Goal: Task Accomplishment & Management: Manage account settings

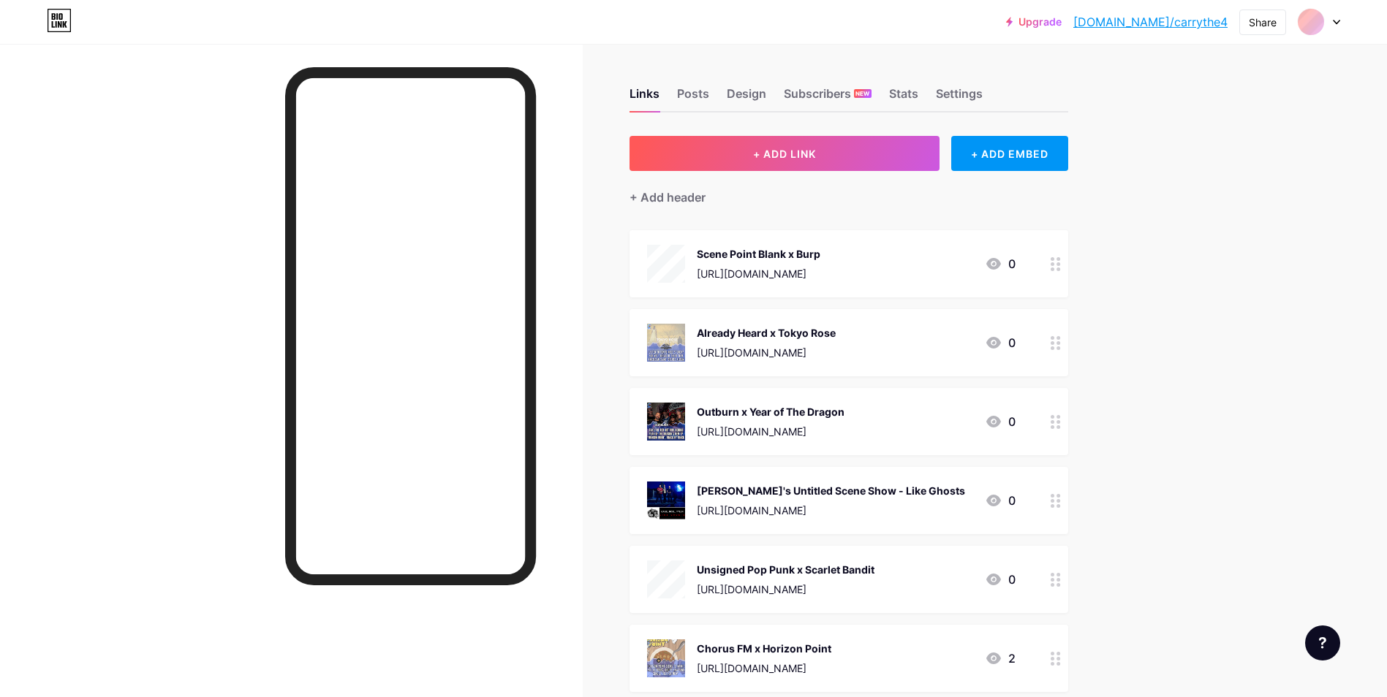
click at [815, 157] on span "+ ADD LINK" at bounding box center [784, 154] width 63 height 12
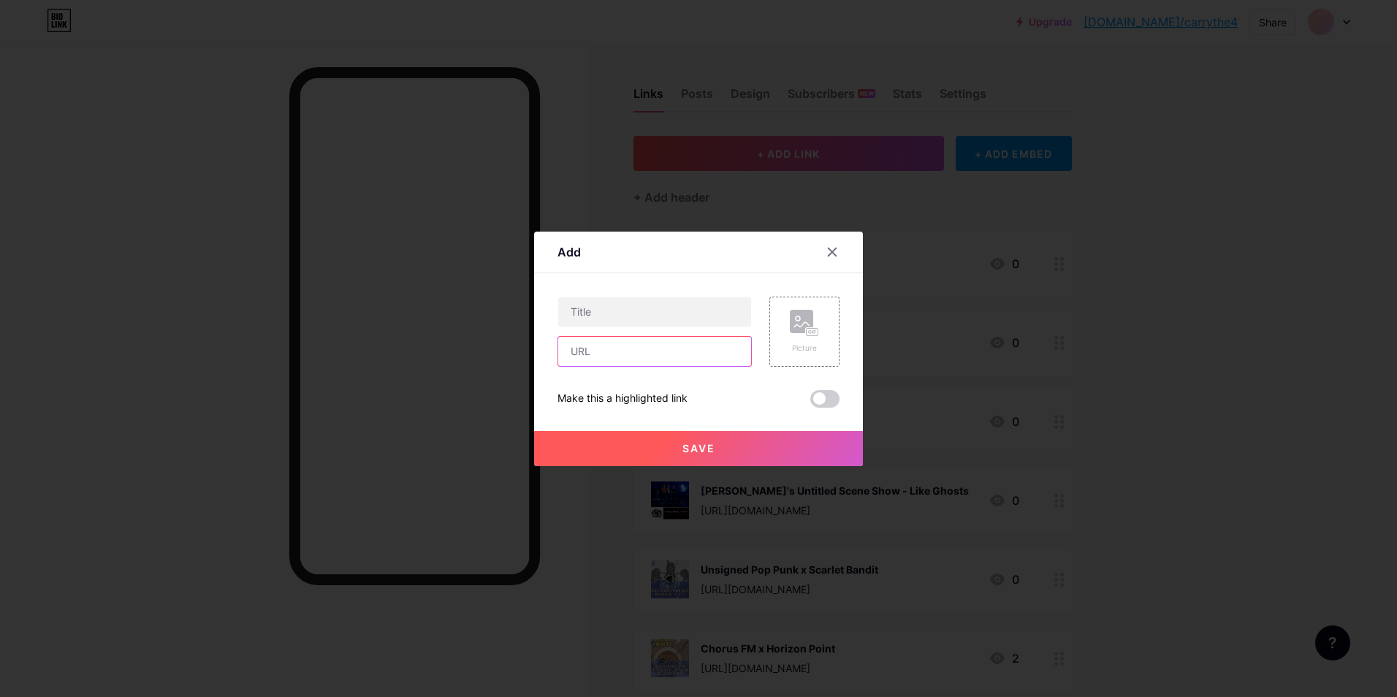
click at [677, 358] on input "text" at bounding box center [654, 351] width 193 height 29
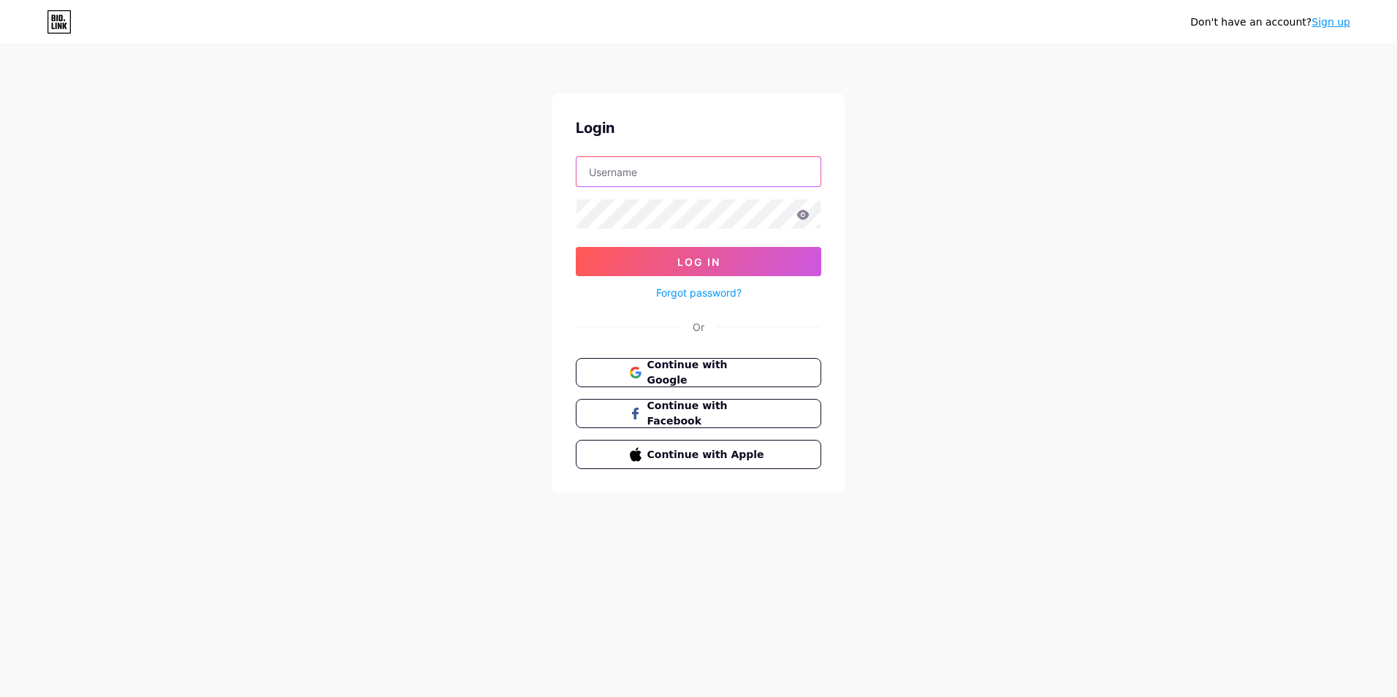
type input "james@carrythe4.com"
click at [701, 268] on span "Log In" at bounding box center [699, 262] width 43 height 12
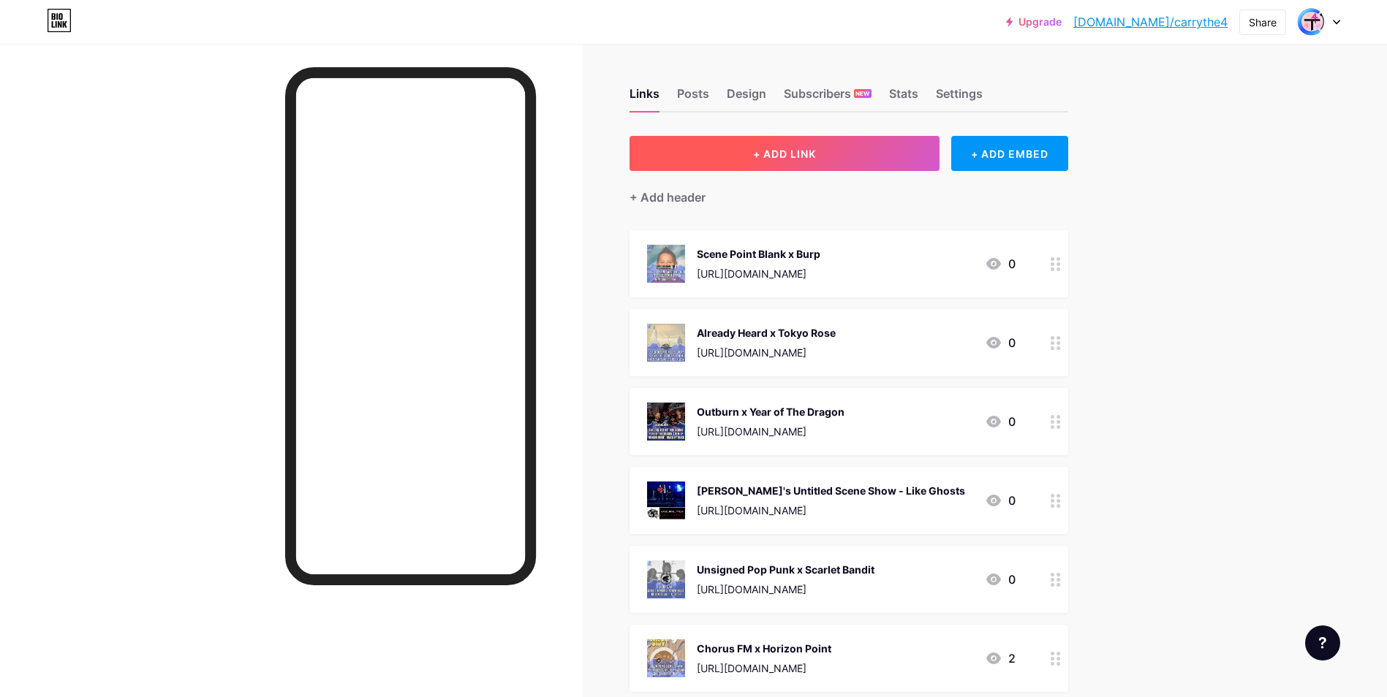
click at [763, 156] on span "+ ADD LINK" at bounding box center [784, 154] width 63 height 12
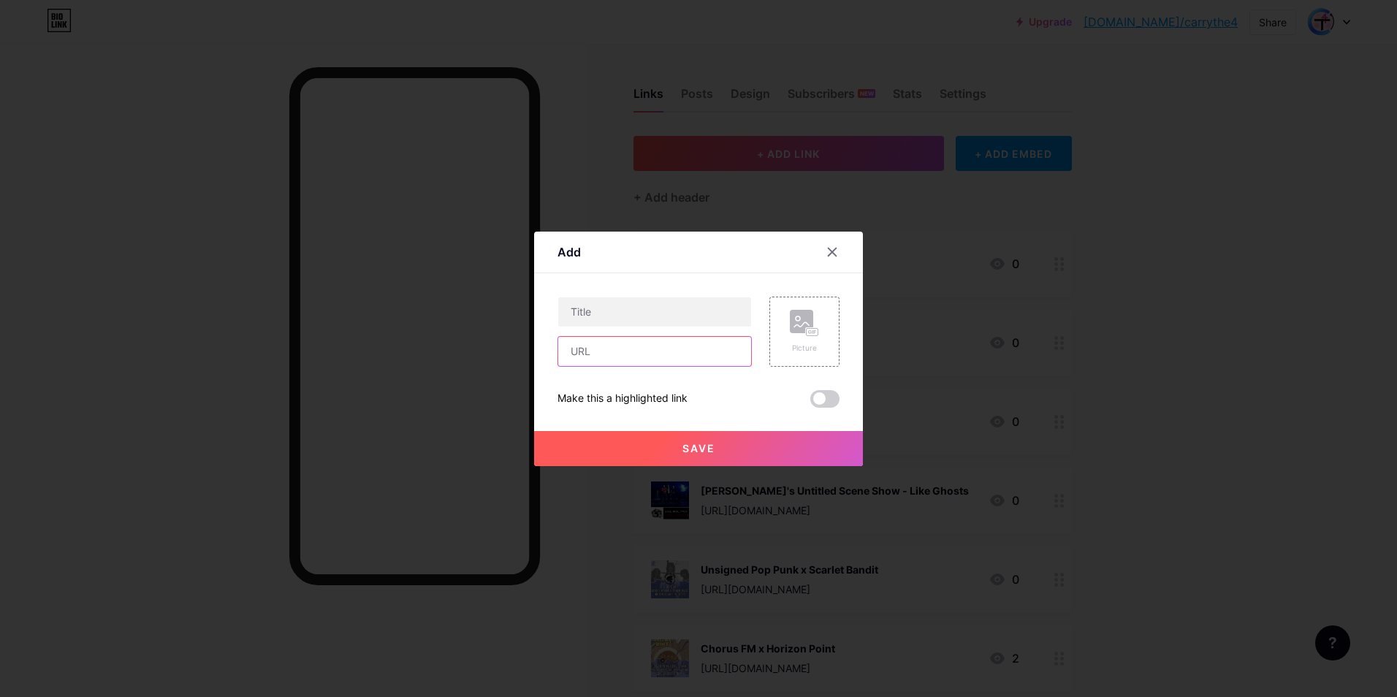
click at [678, 348] on input "text" at bounding box center [654, 351] width 193 height 29
paste input "https://open.spotify.com/episode/2mSMNZ1rNTx5DzFrOkKqhD?si=06c41795a34d403b"
type input "https://open.spotify.com/episode/2mSMNZ1rNTx5DzFrOkKqhD?si=06c41795a34d403b"
click at [680, 313] on input "text" at bounding box center [654, 311] width 193 height 29
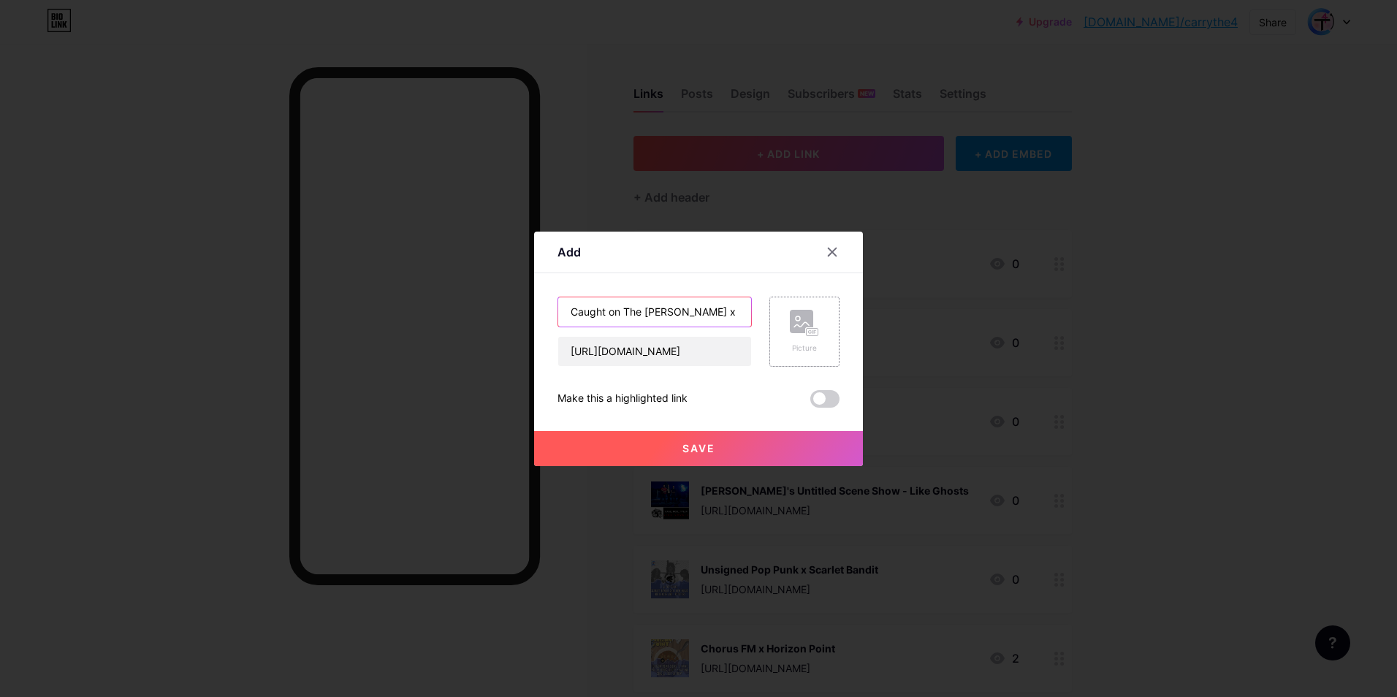
scroll to position [0, 6]
type input "Caught on The Mike x Ryan Cabrera"
click at [798, 333] on icon at bounding box center [804, 323] width 29 height 27
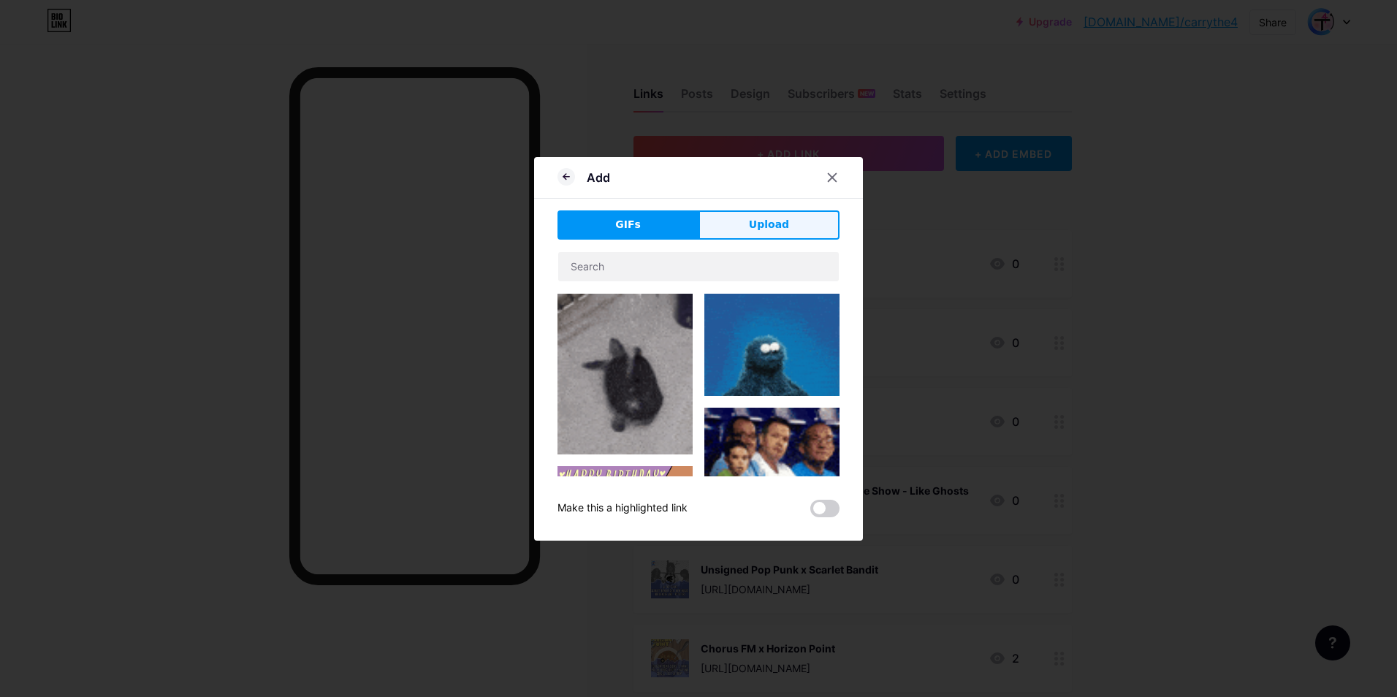
click at [762, 222] on span "Upload" at bounding box center [769, 224] width 40 height 15
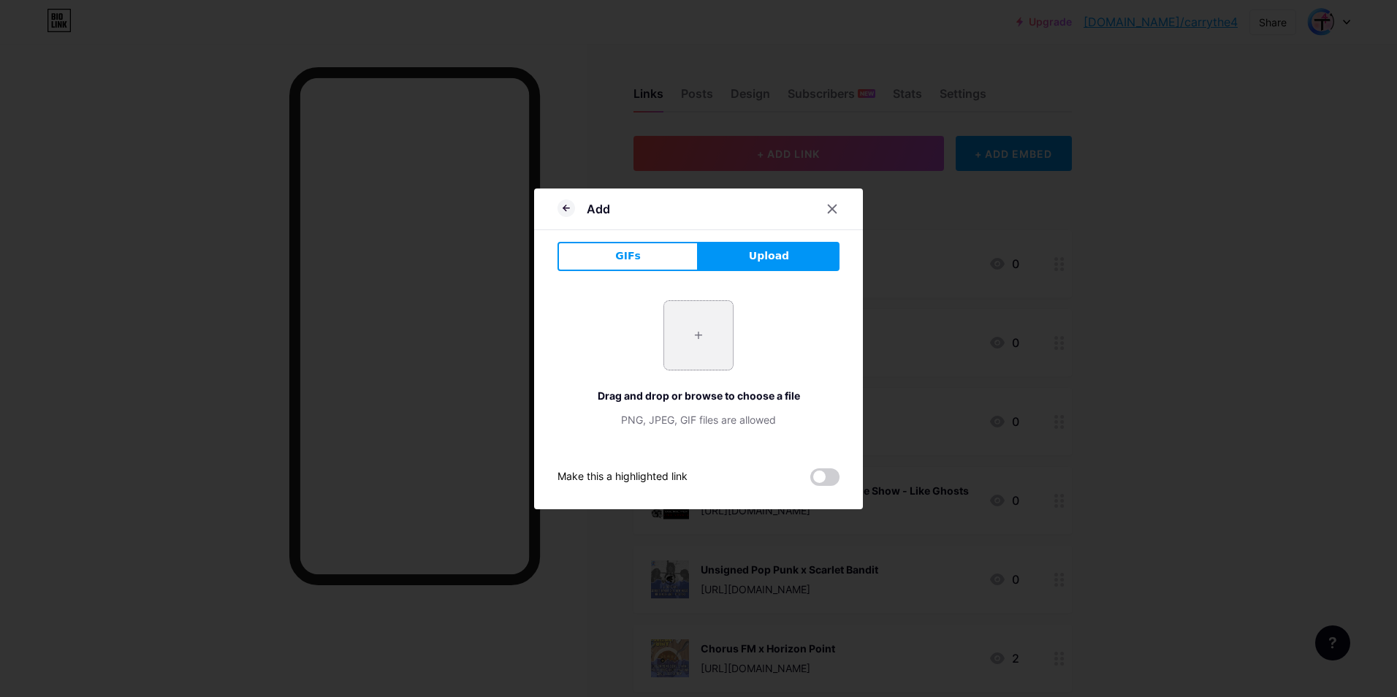
click at [704, 327] on input "file" at bounding box center [698, 335] width 69 height 69
type input "C:\fakepath\cabrerapromo1.jpg"
click at [740, 257] on button "Upload" at bounding box center [769, 256] width 141 height 29
click at [695, 338] on span at bounding box center [699, 335] width 20 height 20
click at [829, 210] on icon at bounding box center [833, 209] width 8 height 8
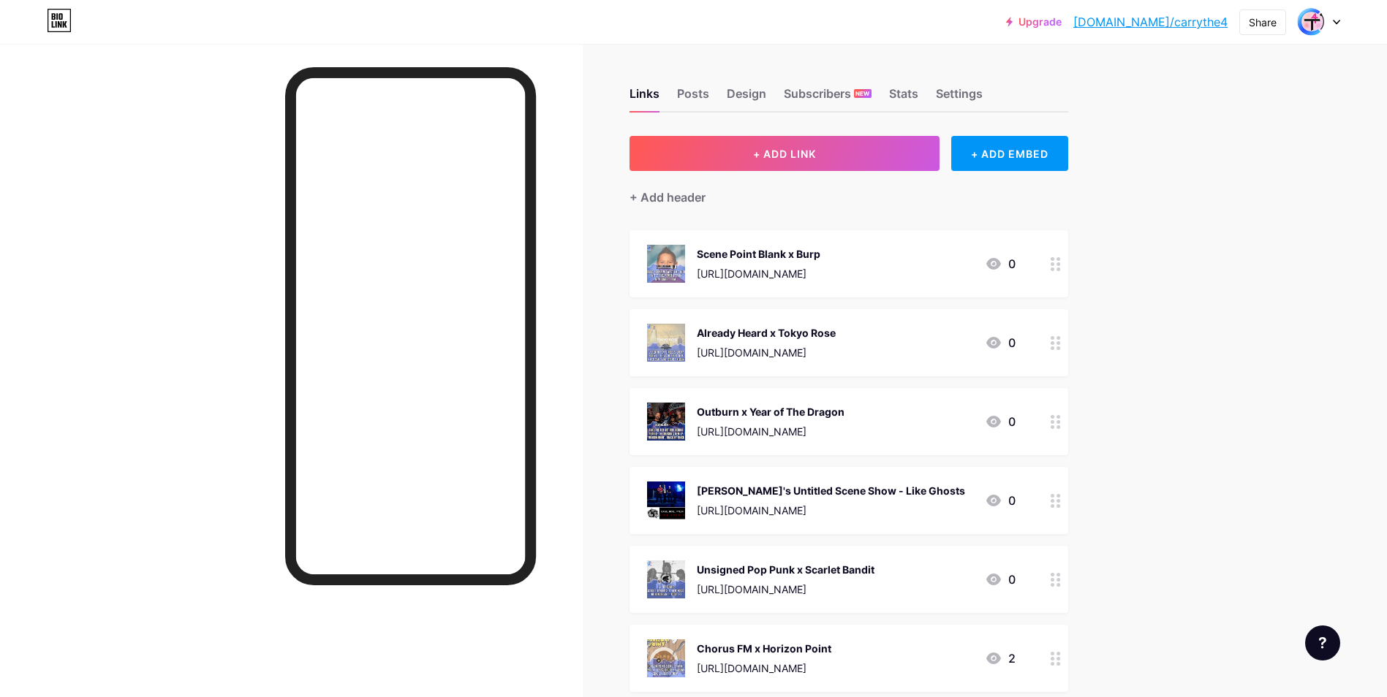
click at [802, 160] on button "+ ADD LINK" at bounding box center [784, 153] width 311 height 35
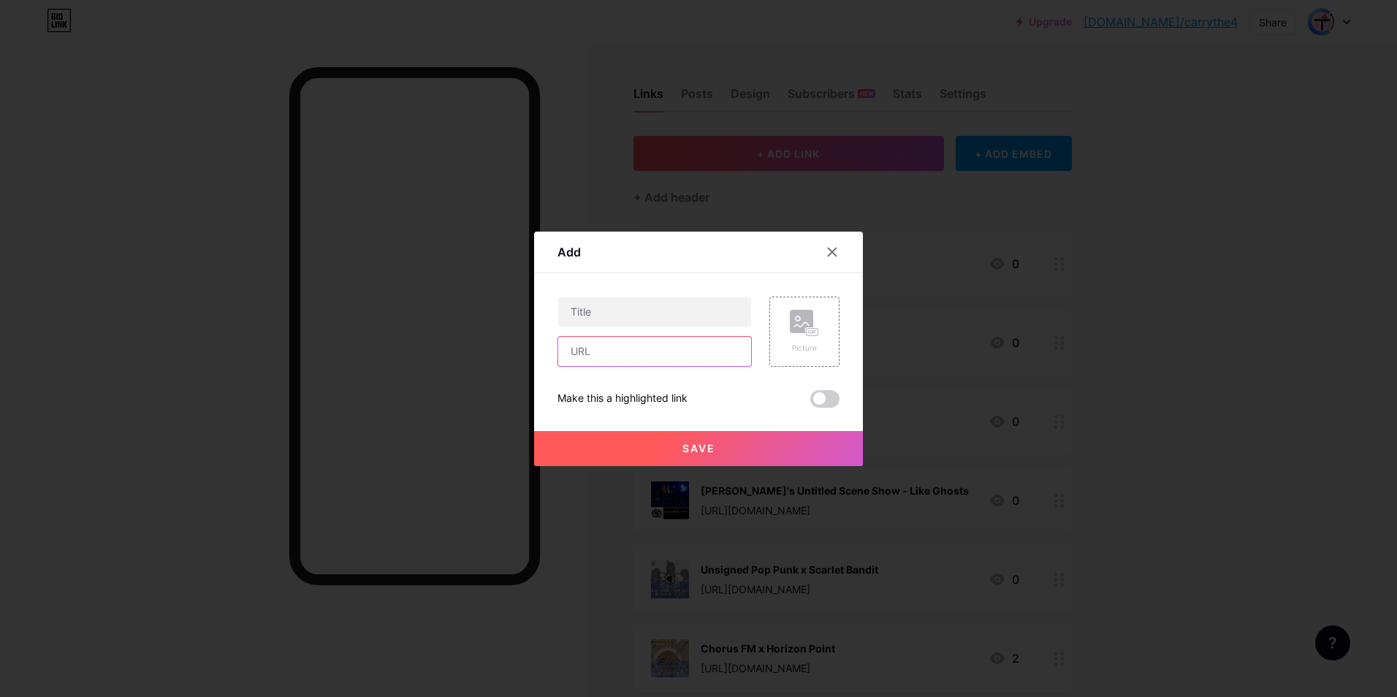
click at [653, 350] on input "text" at bounding box center [654, 351] width 193 height 29
paste input "https://open.spotify.com/episode/2mSMNZ1rNTx5DzFrOkKqhD?si=06c41795a34d403b"
type input "https://open.spotify.com/episode/2mSMNZ1rNTx5DzFrOkKqhD?si=06c41795a34d403b"
click at [612, 297] on input "text" at bounding box center [654, 311] width 193 height 29
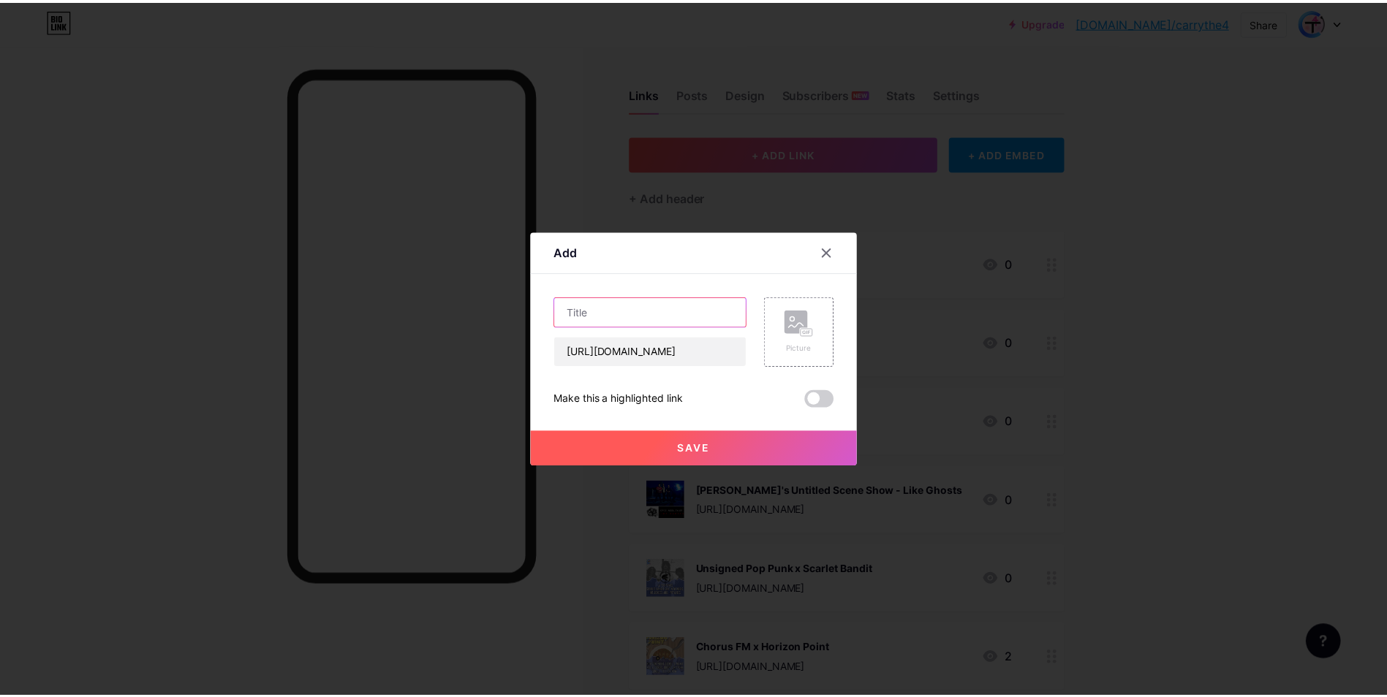
scroll to position [0, 0]
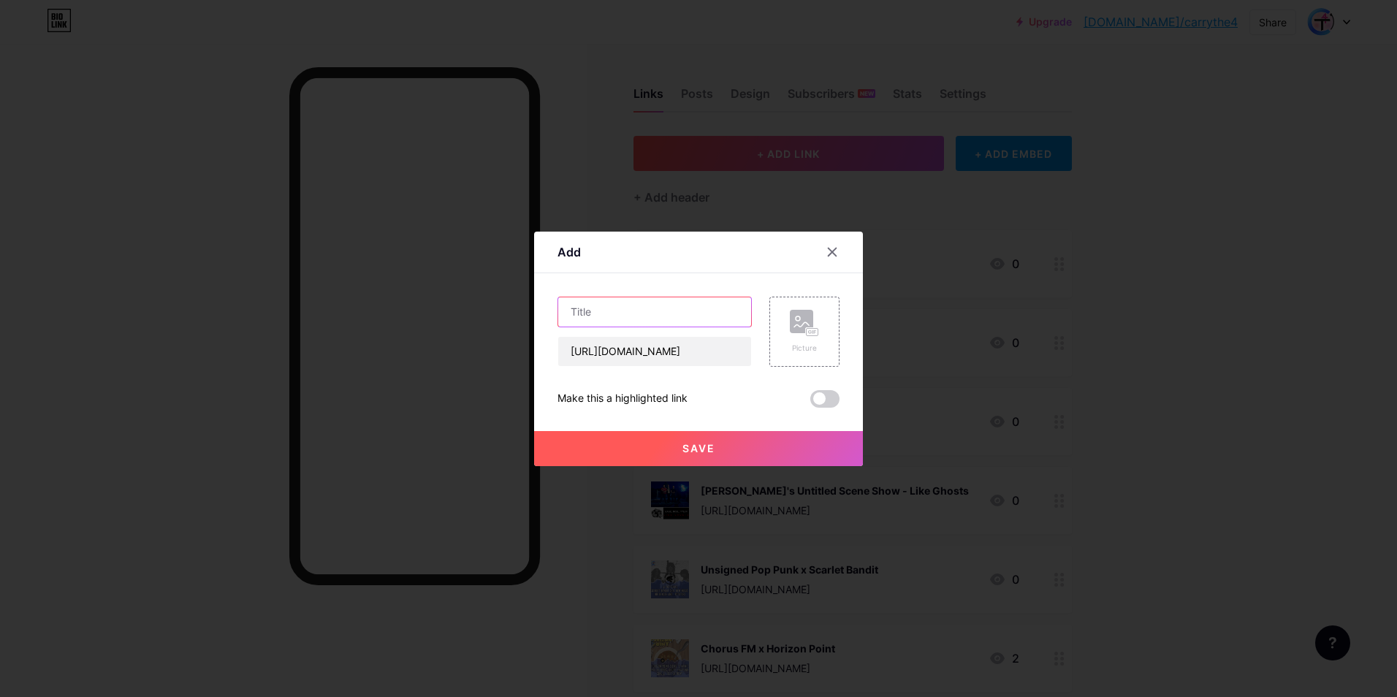
type input "Caught on The Mike x Ryan Cabrera"
click at [792, 321] on rect at bounding box center [801, 321] width 23 height 23
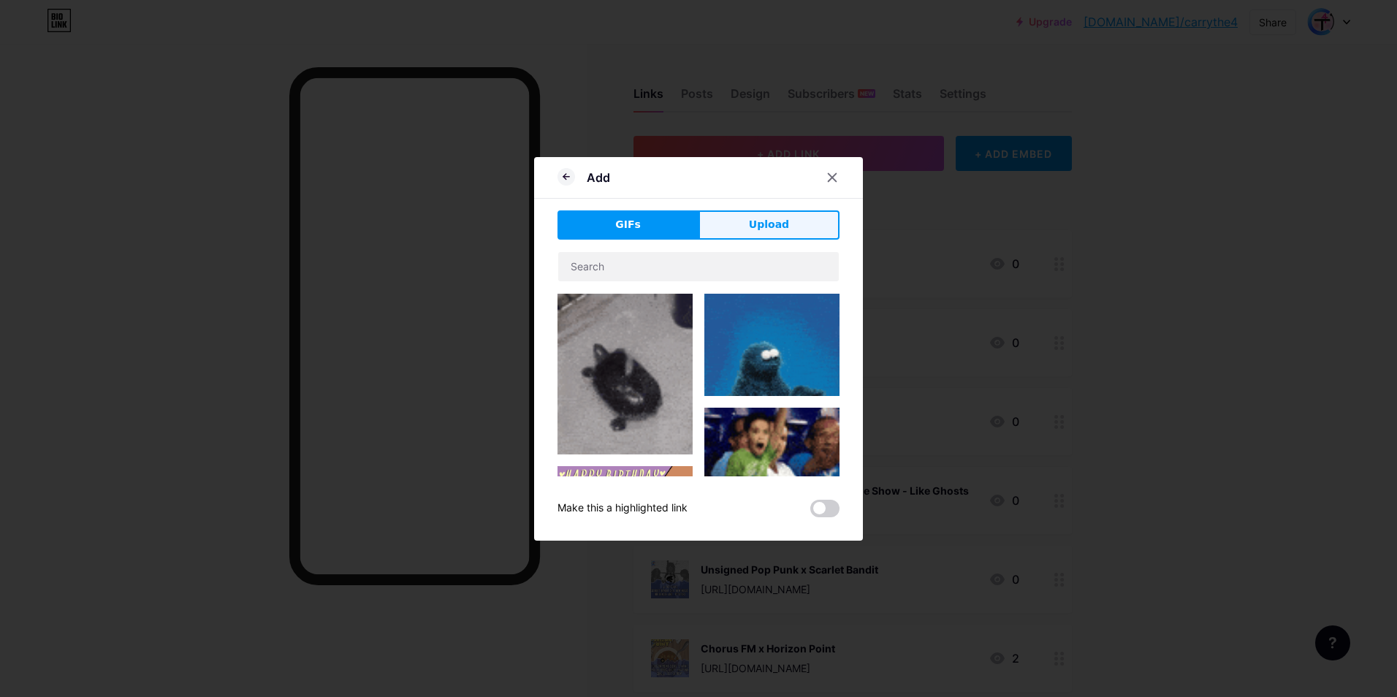
click at [703, 227] on button "Upload" at bounding box center [769, 224] width 141 height 29
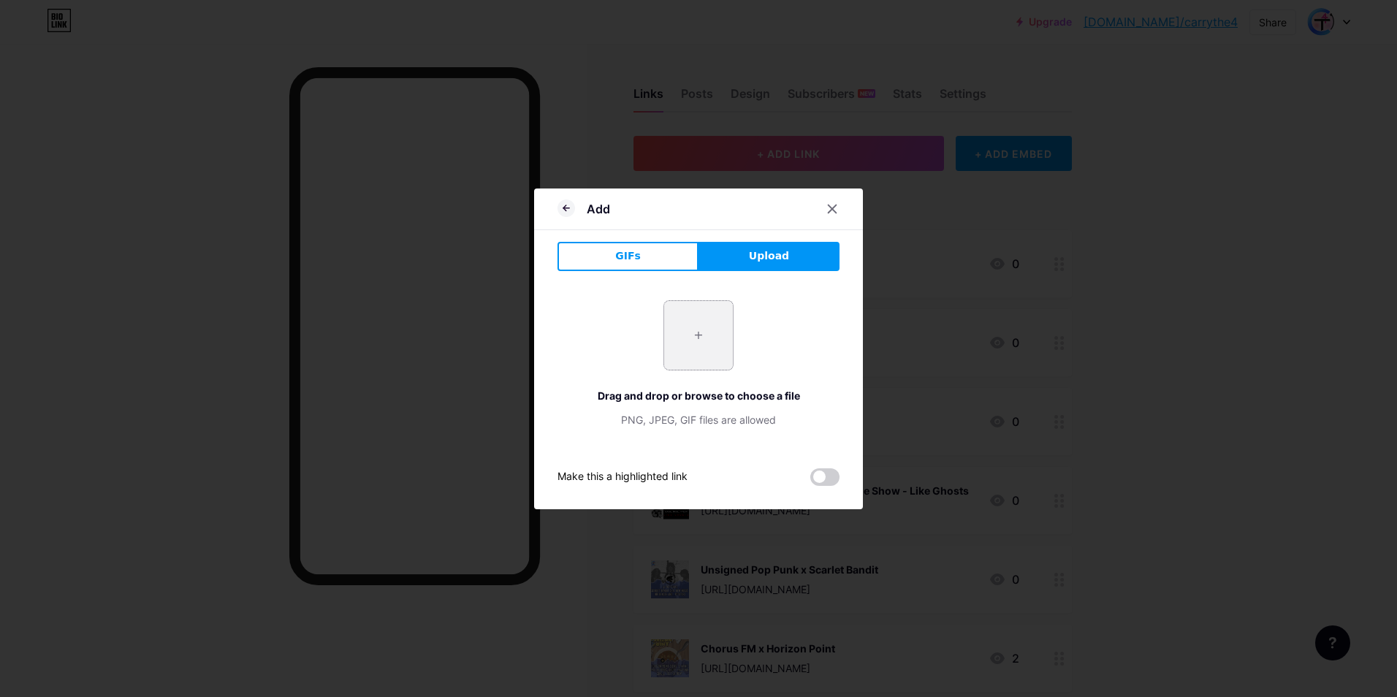
click at [664, 309] on input "file" at bounding box center [698, 335] width 69 height 69
type input "C:\fakepath\Promo 1.jpeg"
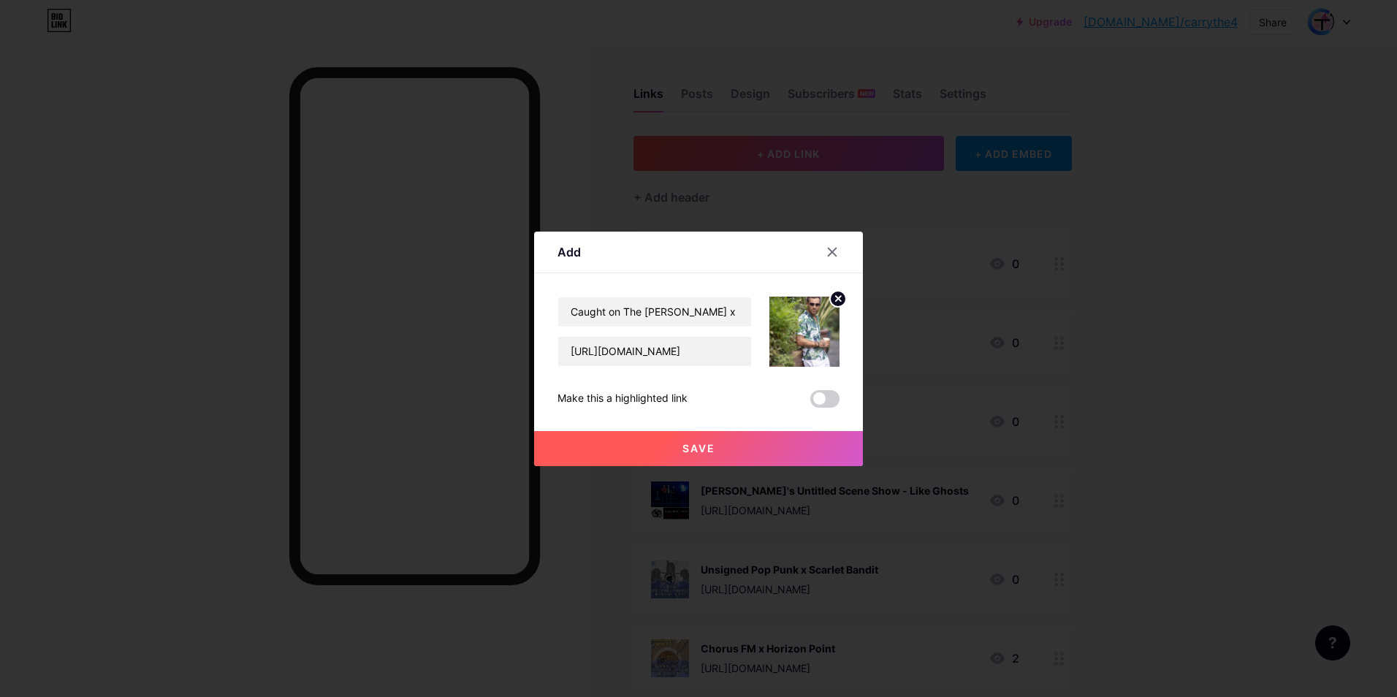
click at [754, 450] on button "Save" at bounding box center [698, 448] width 329 height 35
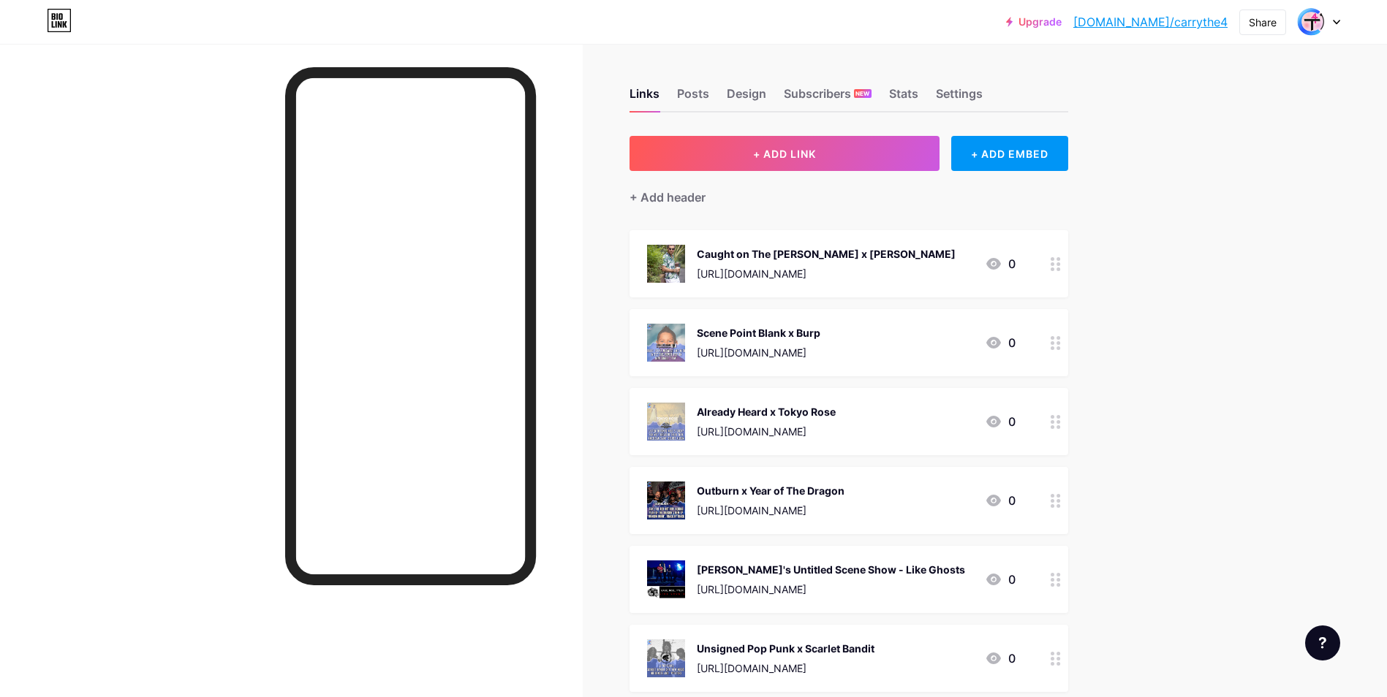
click at [1054, 258] on circle at bounding box center [1052, 259] width 4 height 4
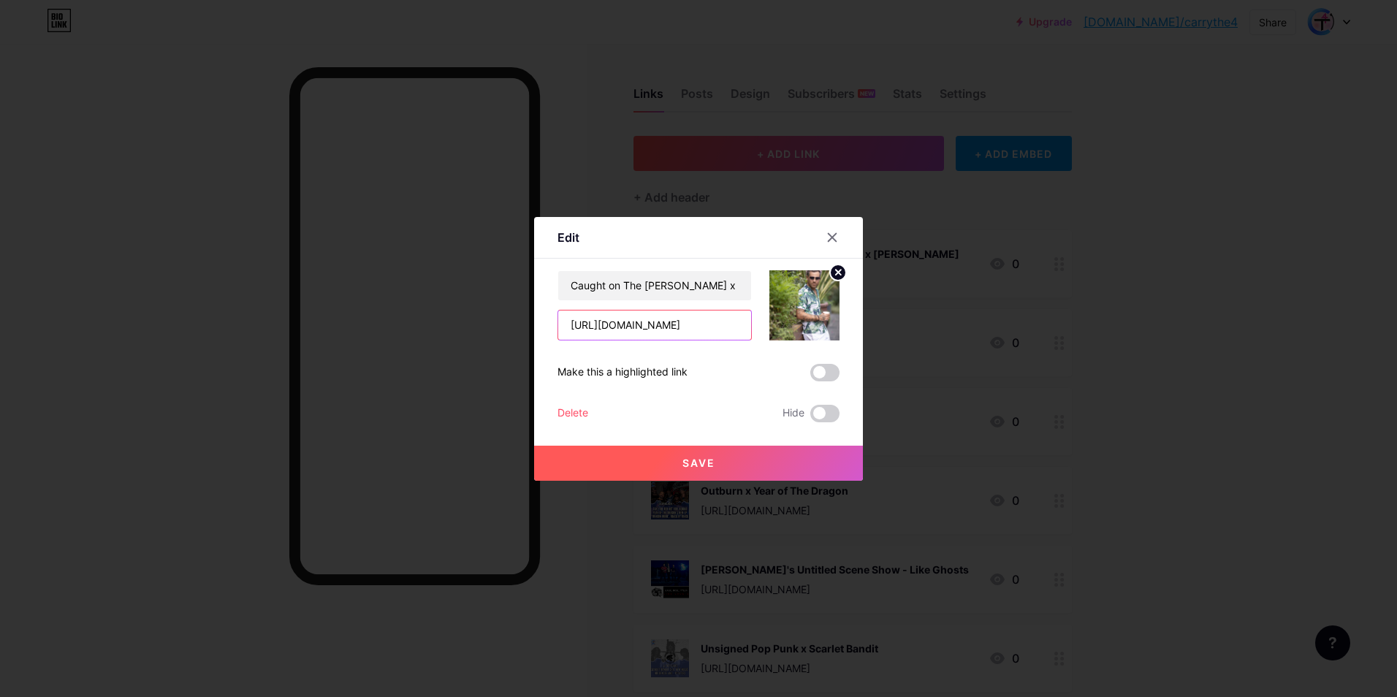
click at [705, 319] on input "https://open.spotify.com/episode/2mSMNZ1rNTx5DzFrOkKqhD?si=06c41795a34d403b" at bounding box center [654, 325] width 193 height 29
paste input "www.youtube.com/watch?v=7o35sRBAt58"
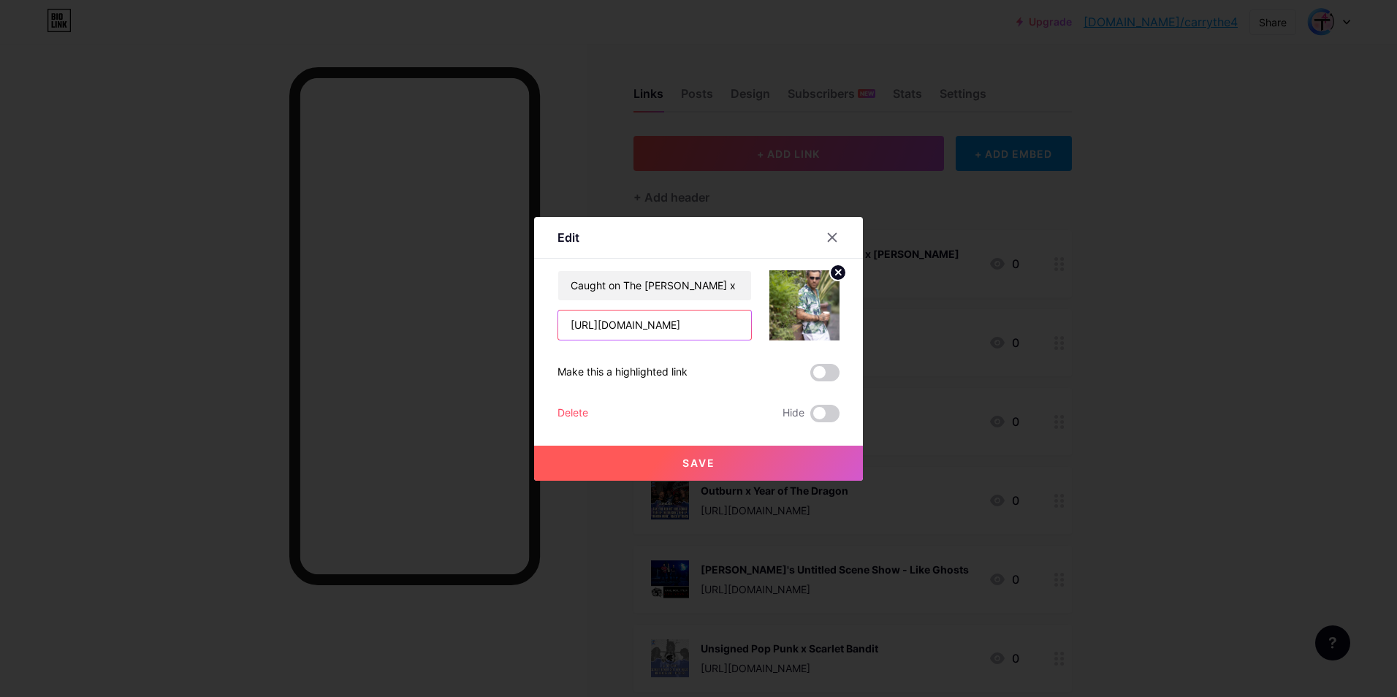
type input "https://www.youtube.com/watch?v=7o35sRBAt58"
click at [811, 316] on img at bounding box center [805, 305] width 70 height 70
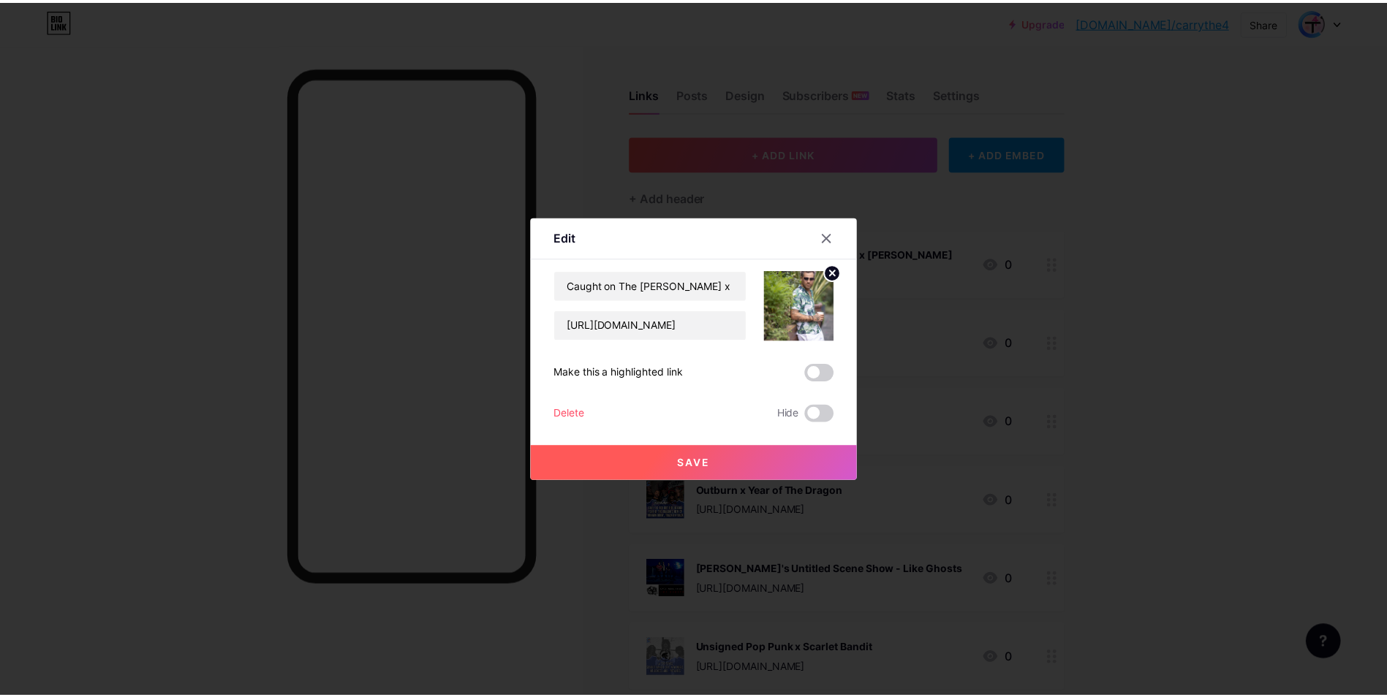
scroll to position [0, 0]
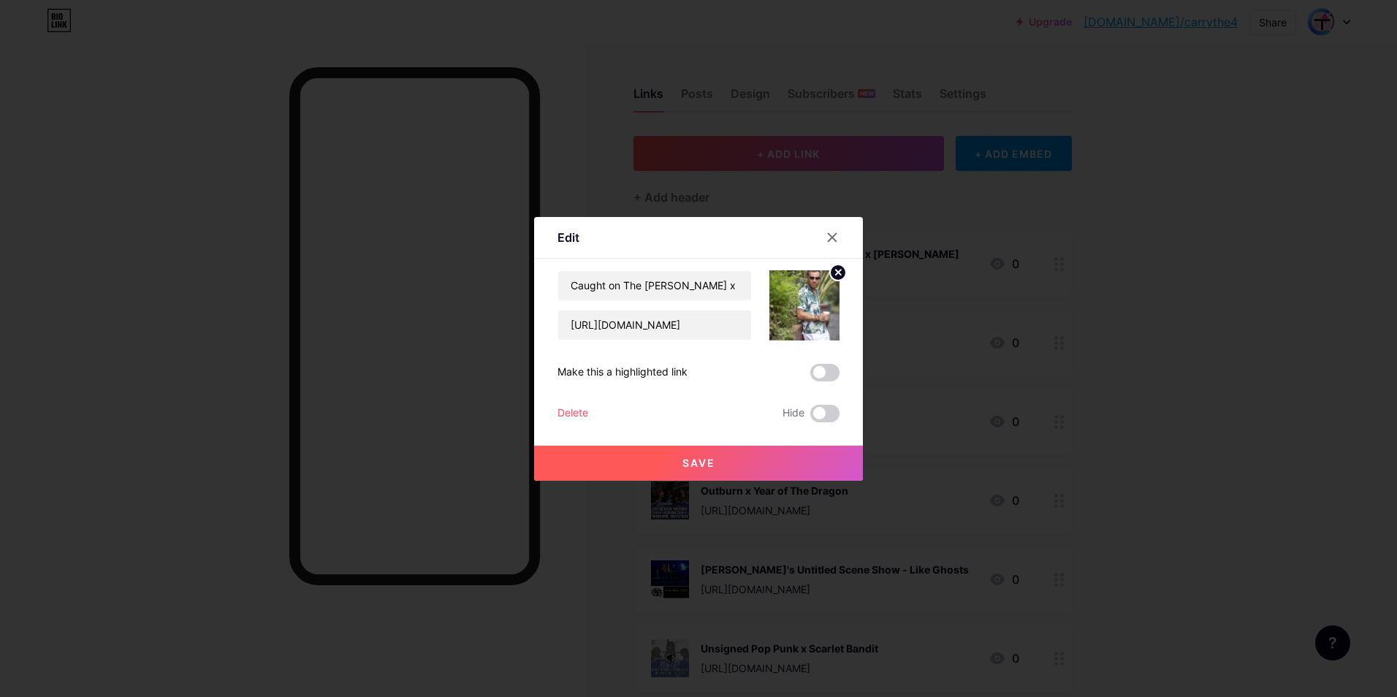
click at [797, 304] on img at bounding box center [805, 305] width 70 height 70
click at [716, 458] on button "Save" at bounding box center [698, 463] width 329 height 35
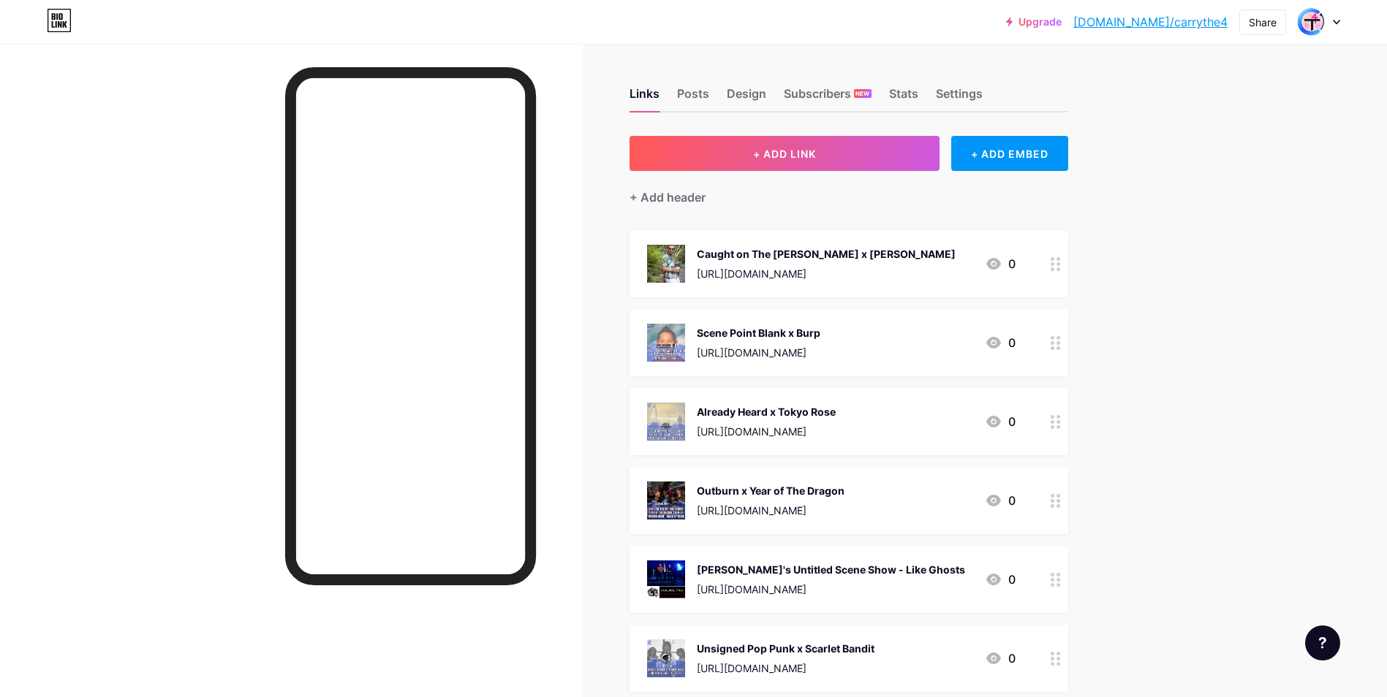
click at [1054, 268] on circle at bounding box center [1052, 270] width 4 height 4
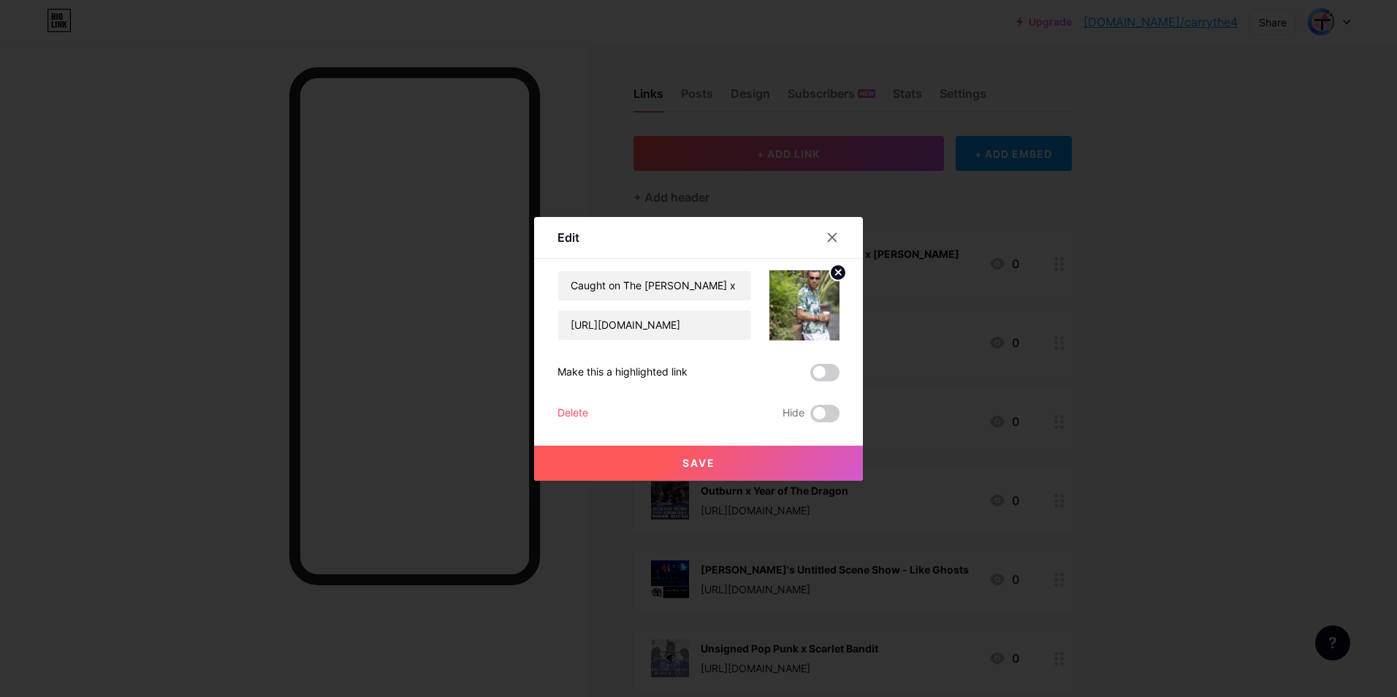
click at [836, 273] on icon at bounding box center [838, 272] width 5 height 5
click at [801, 298] on rect at bounding box center [801, 295] width 23 height 23
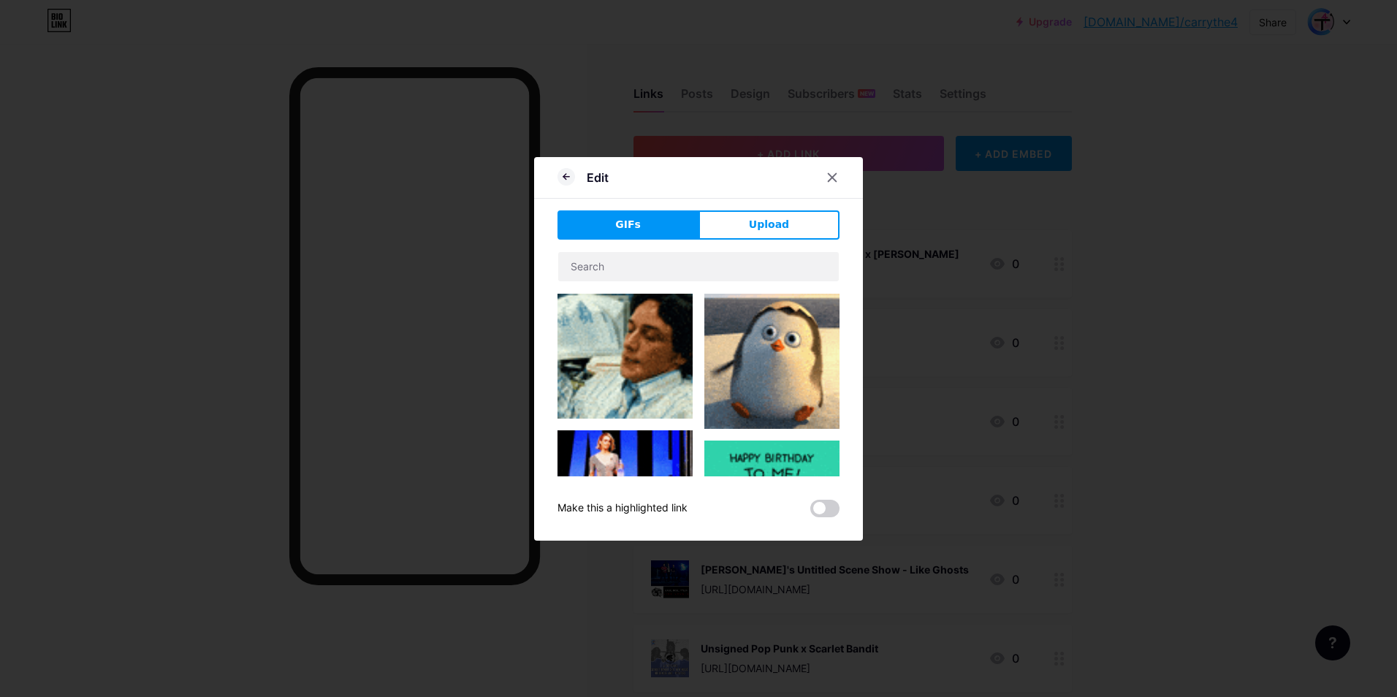
click at [786, 216] on button "Upload" at bounding box center [769, 224] width 141 height 29
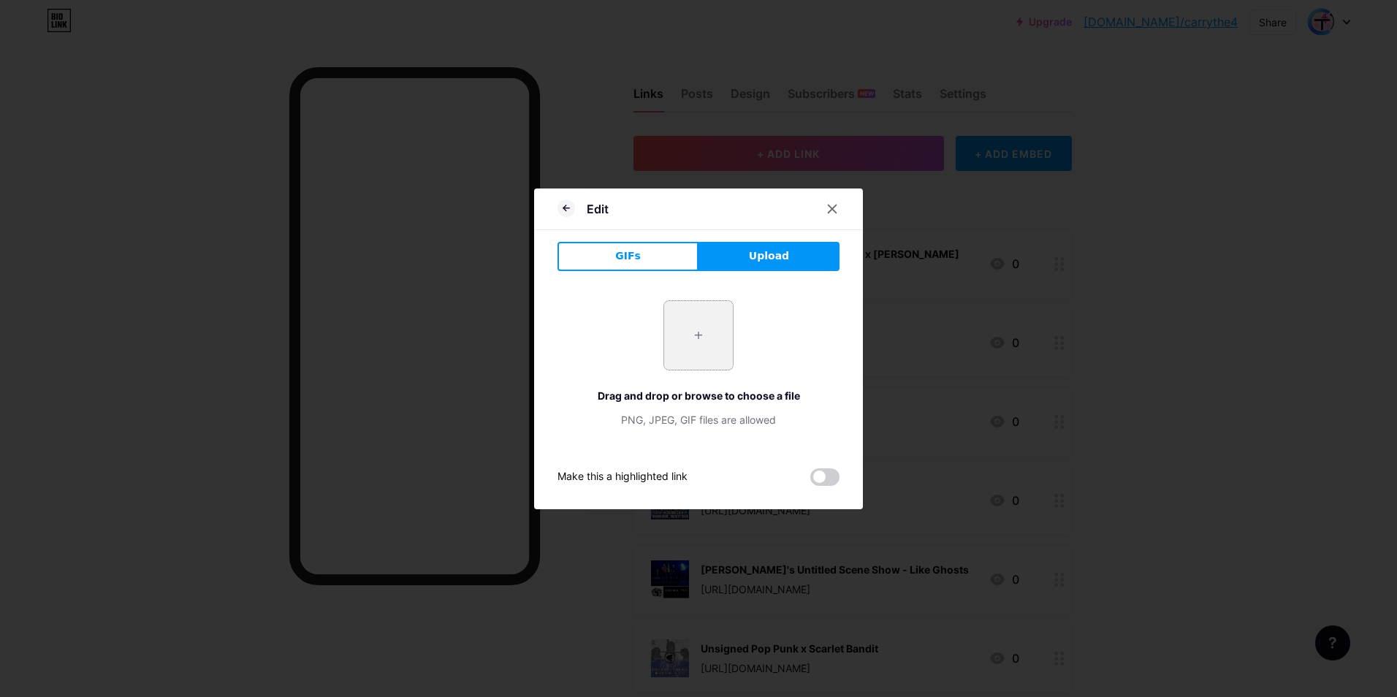
click at [696, 339] on input "file" at bounding box center [698, 335] width 69 height 69
type input "C:\fakepath\Cabrera x COTM Interview.jpg"
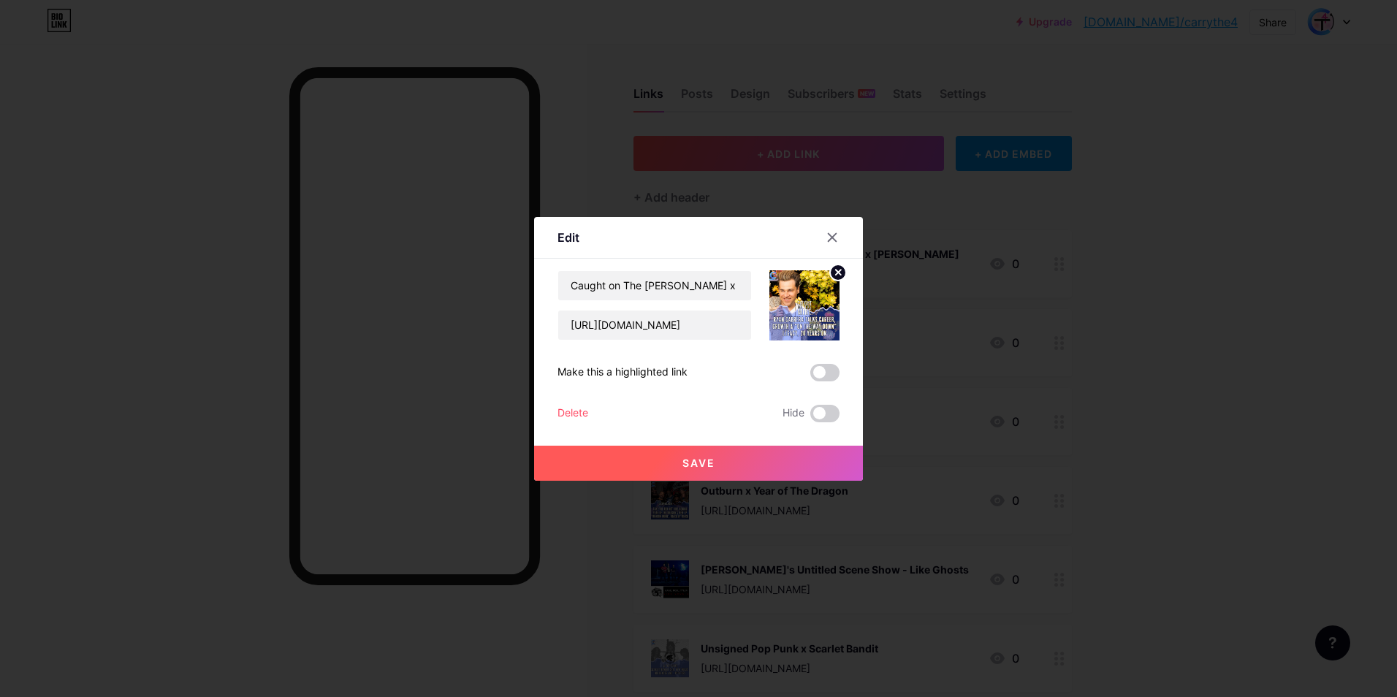
click at [776, 458] on button "Save" at bounding box center [698, 463] width 329 height 35
